Goal: Find specific page/section: Find specific page/section

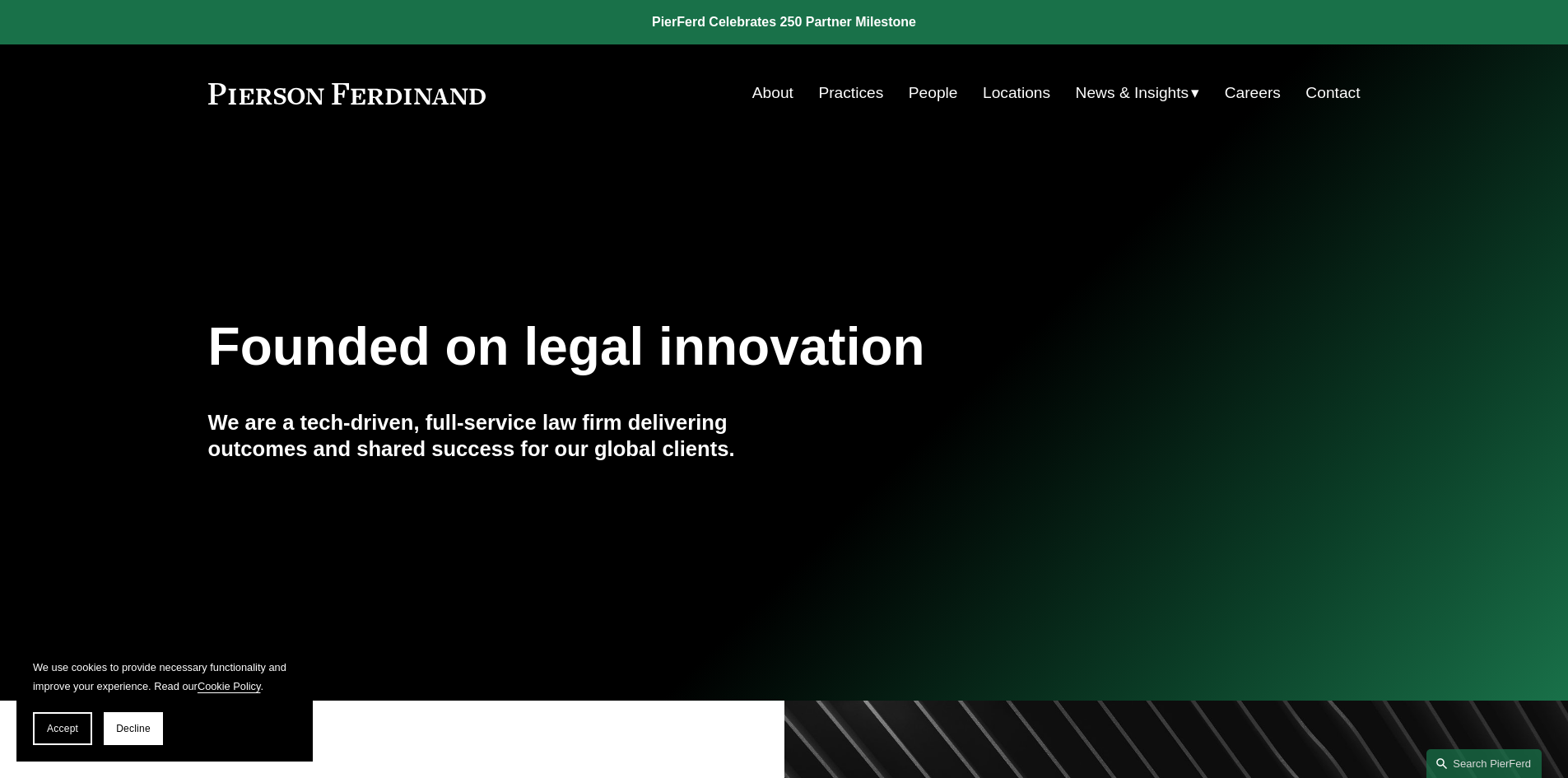
click at [1023, 90] on link "Locations" at bounding box center [1016, 92] width 67 height 31
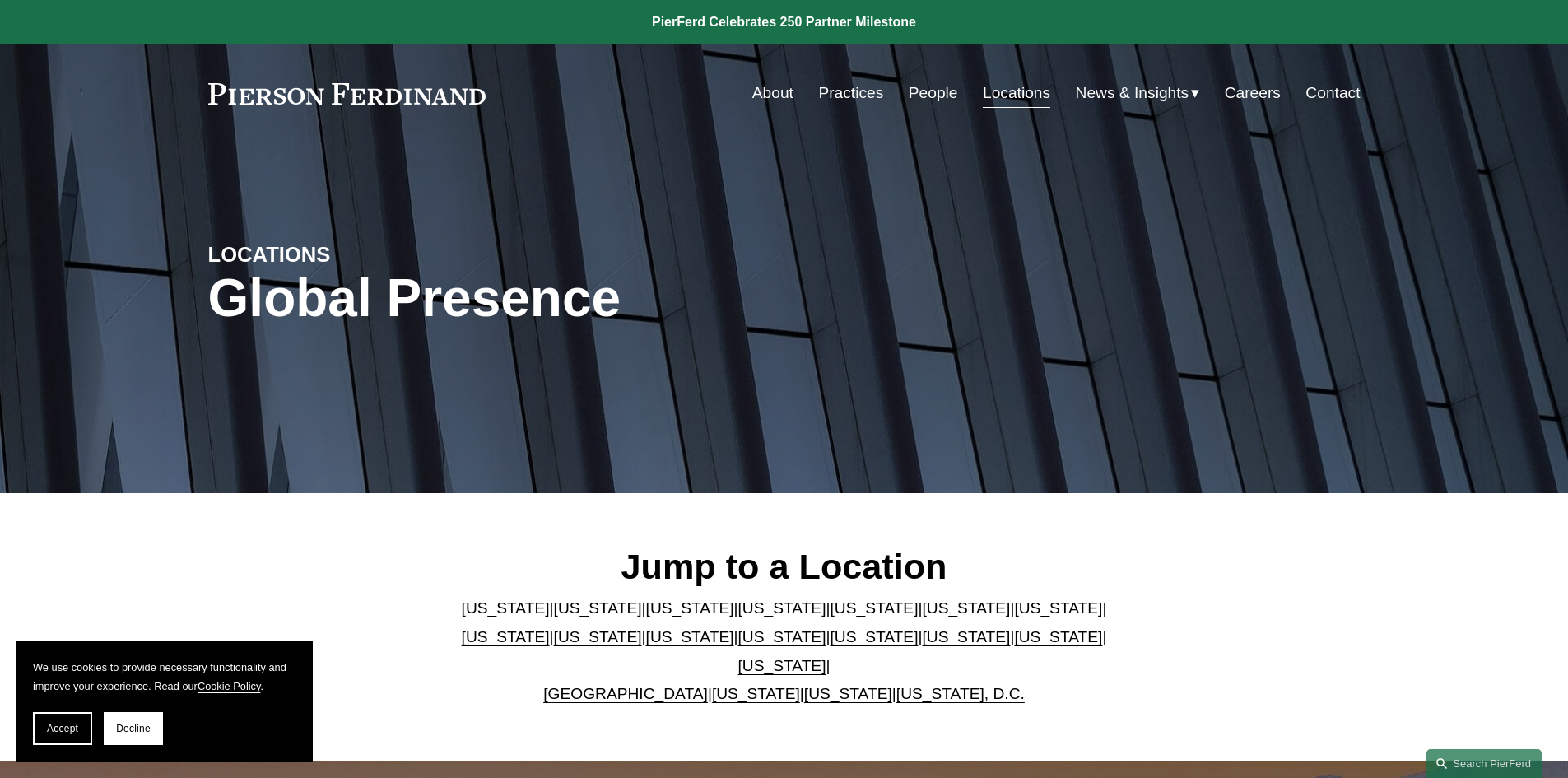
drag, startPoint x: 1088, startPoint y: 516, endPoint x: 1115, endPoint y: 296, distance: 221.7
click at [922, 90] on link "People" at bounding box center [934, 92] width 50 height 31
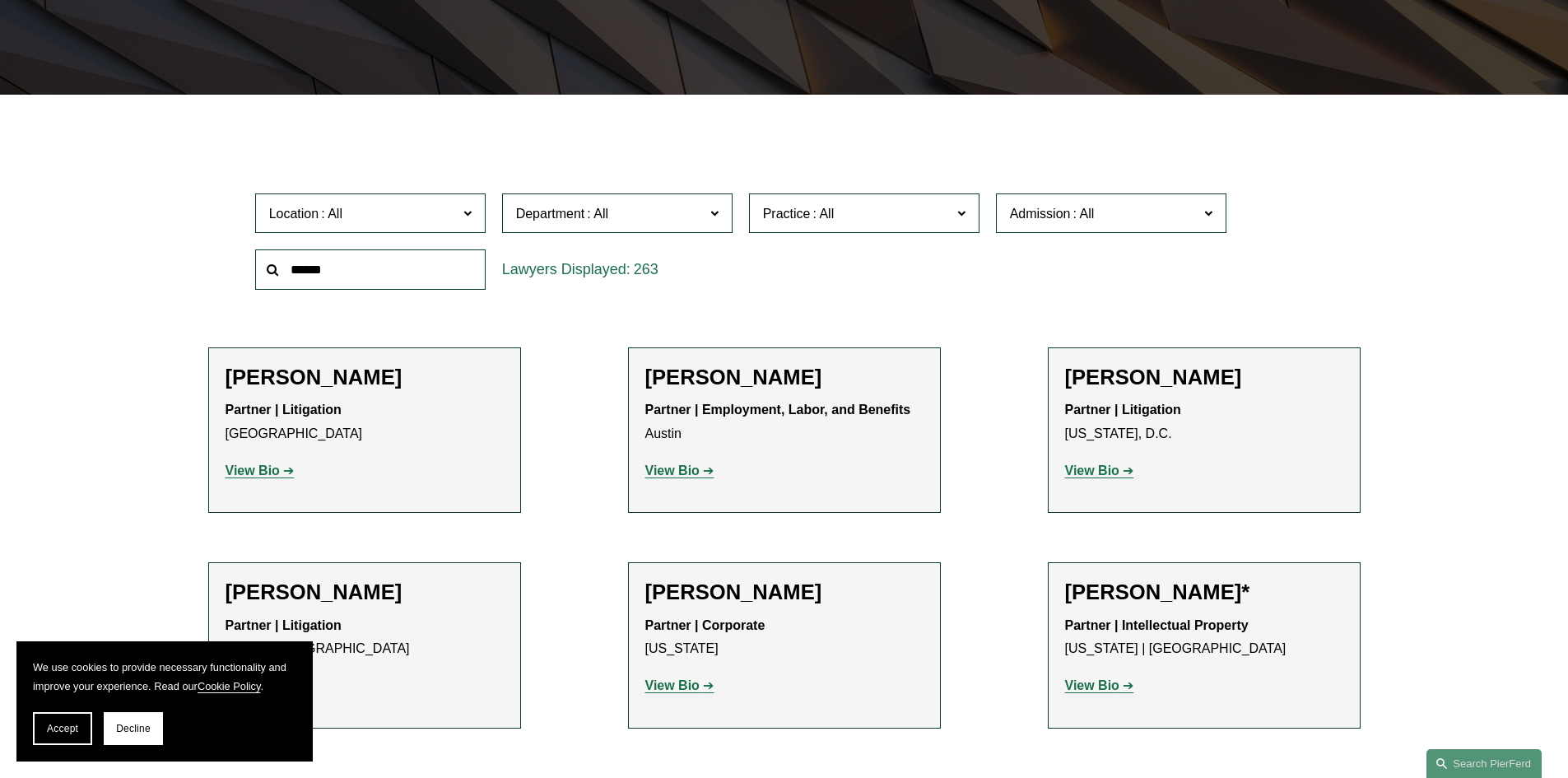
scroll to position [412, 0]
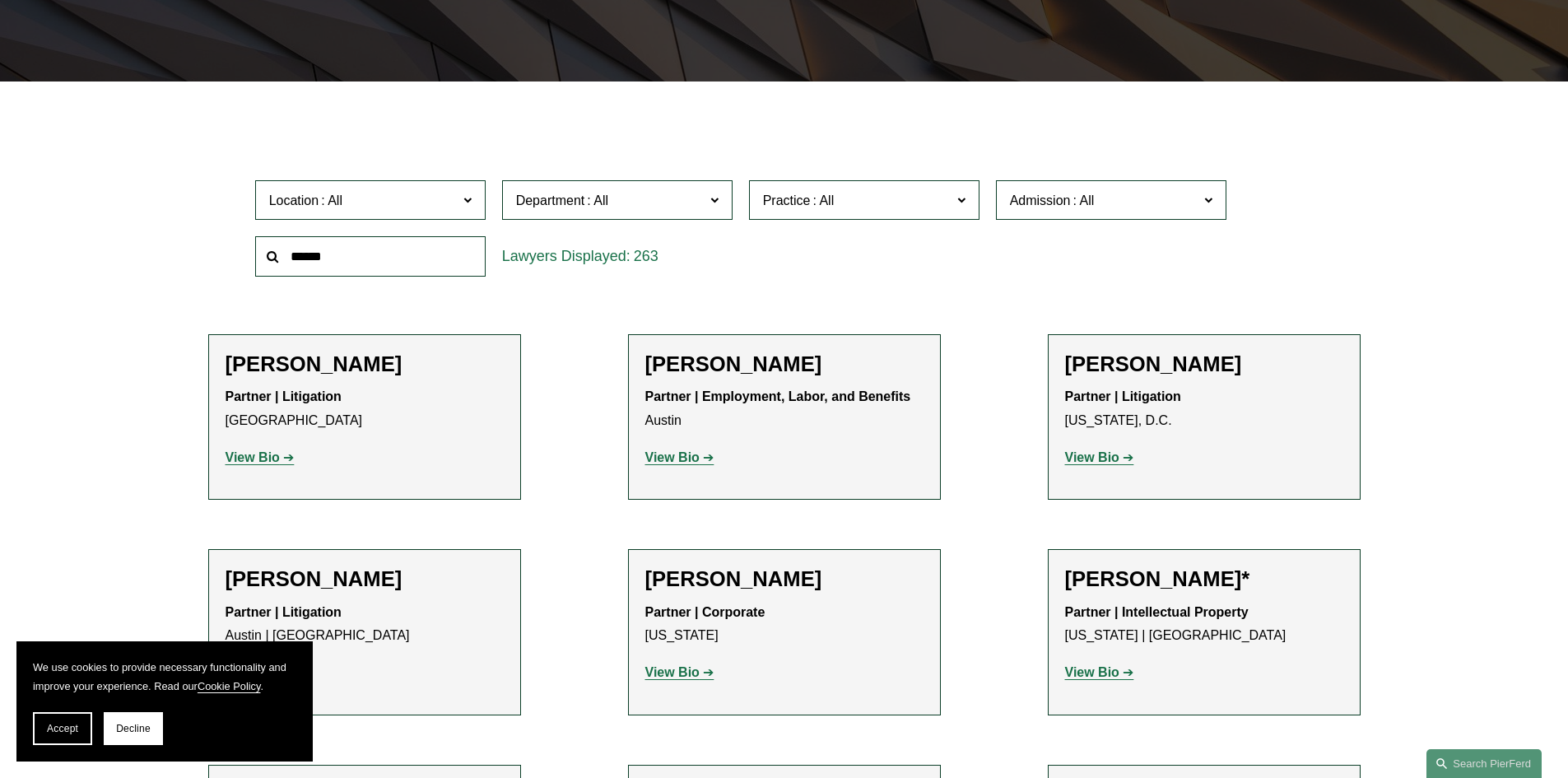
click at [415, 191] on span "Location" at bounding box center [364, 200] width 189 height 22
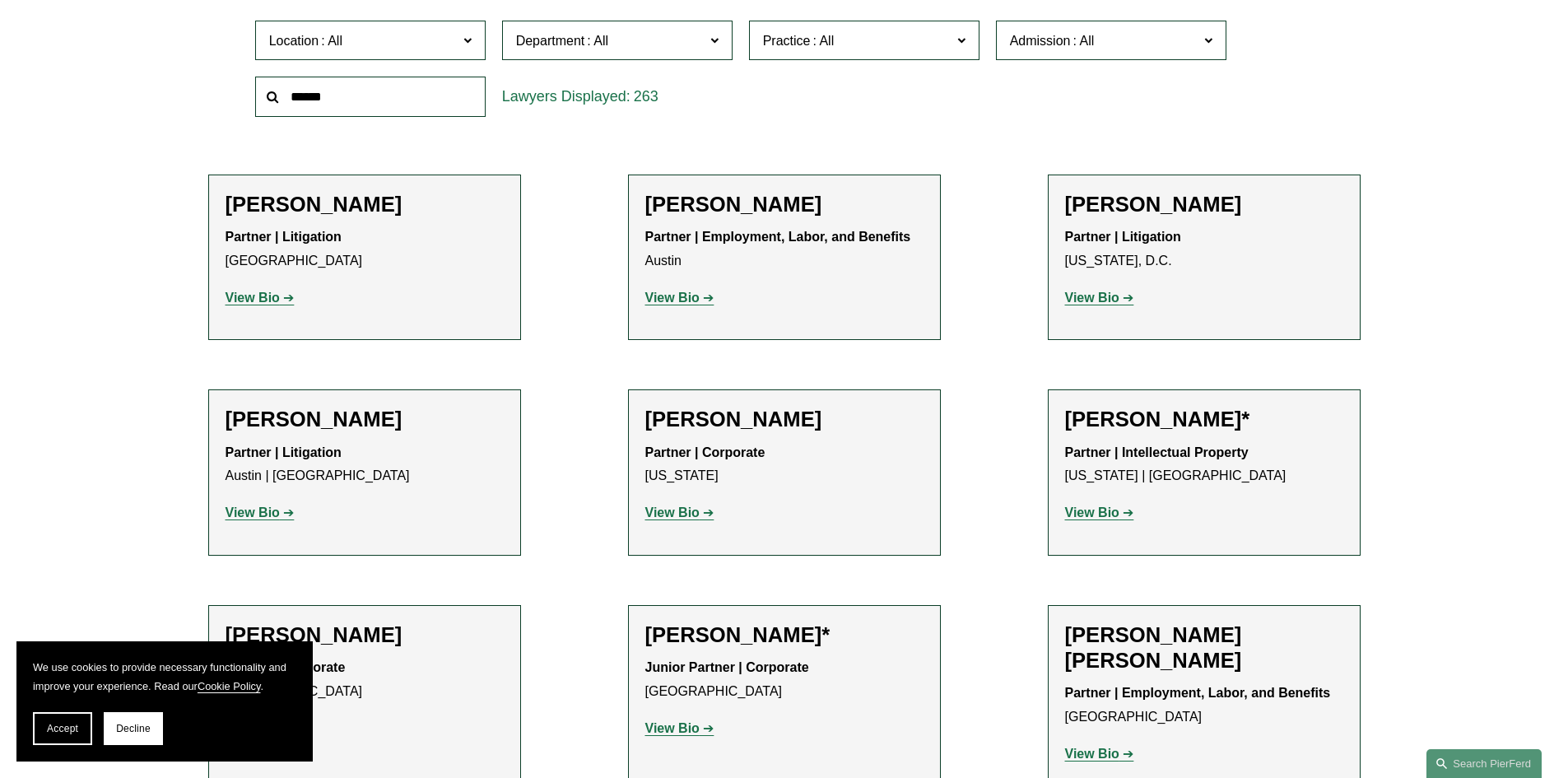
scroll to position [577, 0]
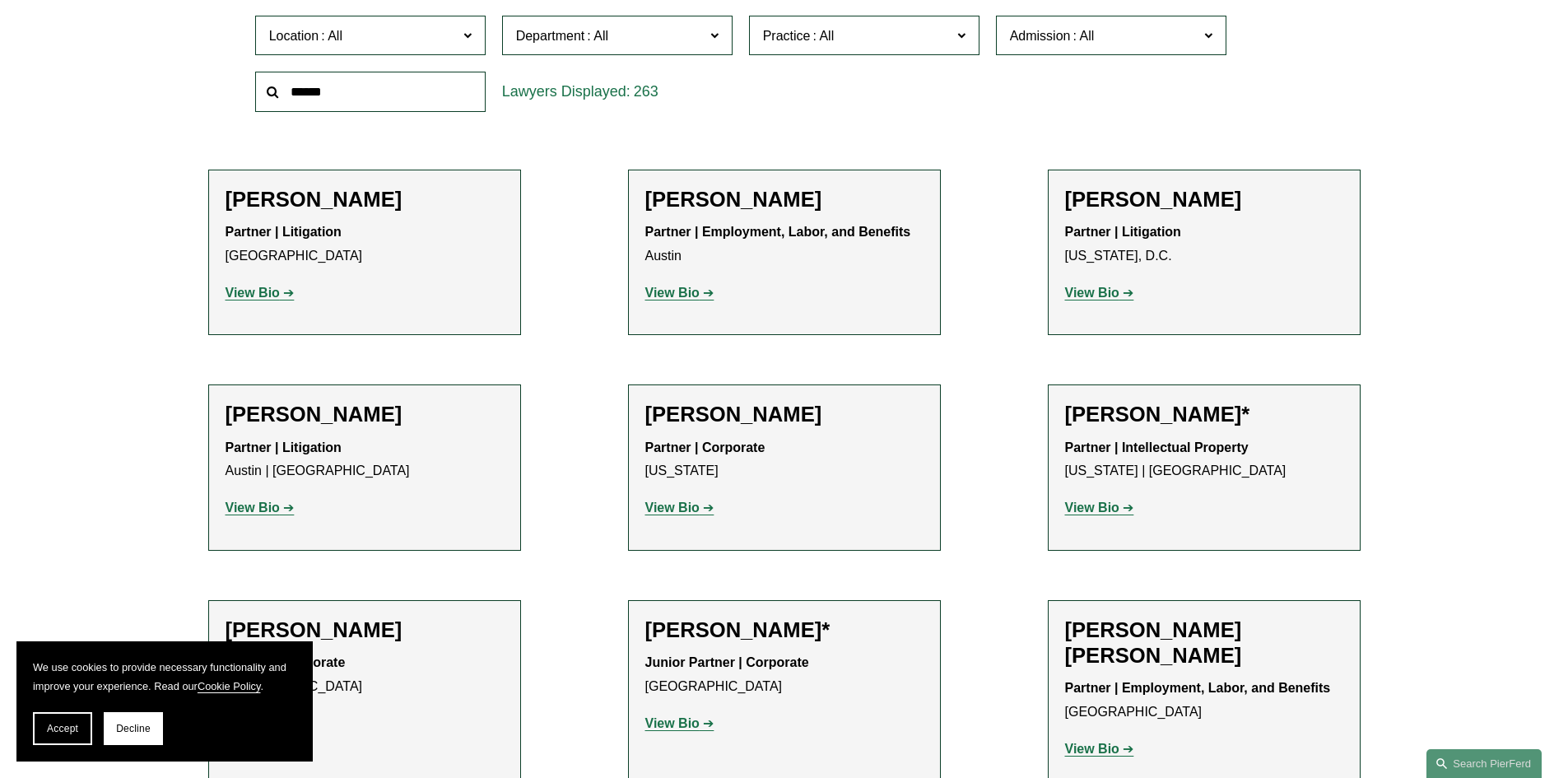
click at [456, 35] on span "Location" at bounding box center [364, 35] width 189 height 22
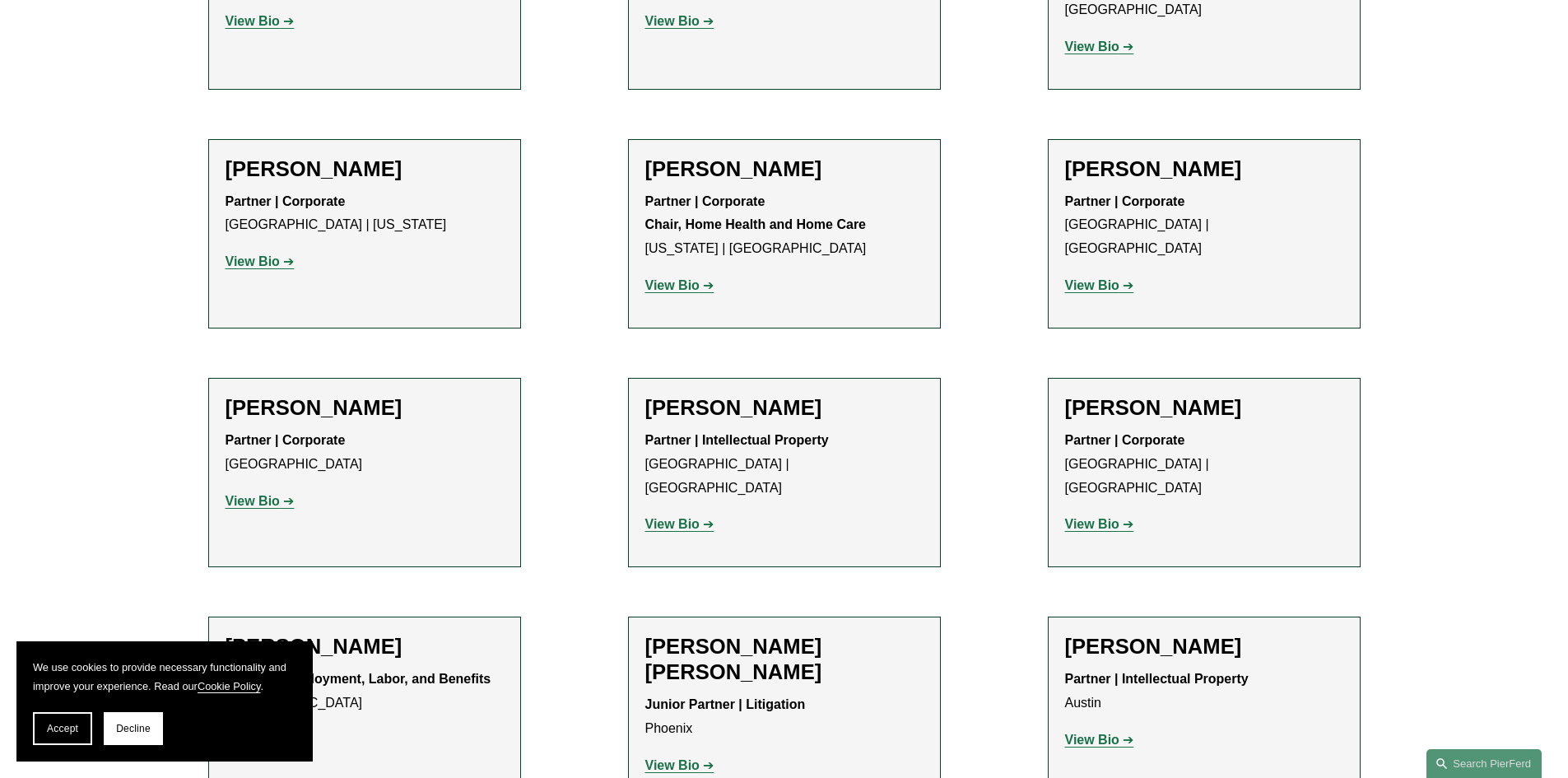
scroll to position [0, 0]
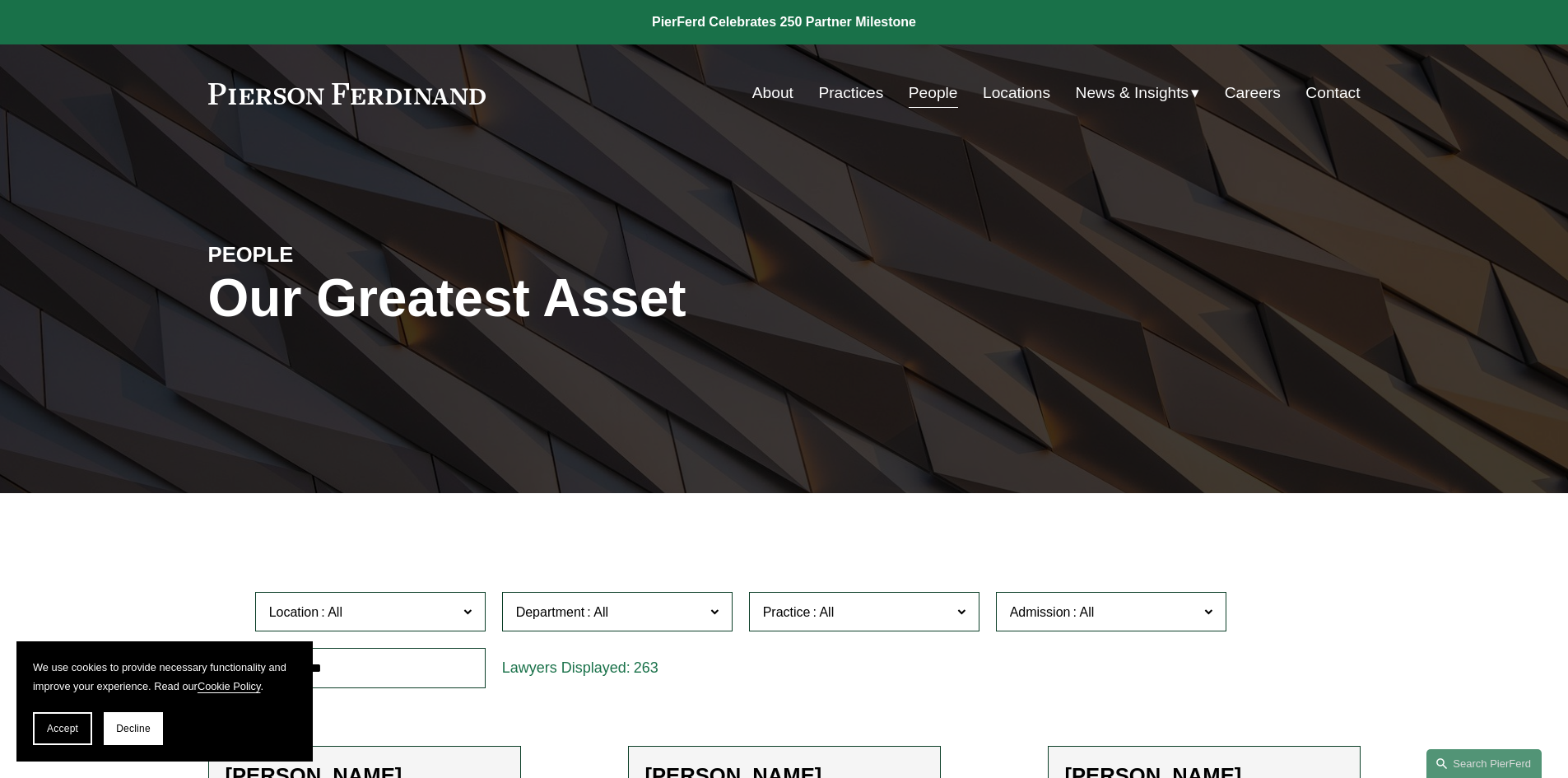
drag, startPoint x: 607, startPoint y: 680, endPoint x: 631, endPoint y: 300, distance: 380.8
click at [77, 728] on span "Accept" at bounding box center [62, 728] width 31 height 12
